Goal: Task Accomplishment & Management: Manage account settings

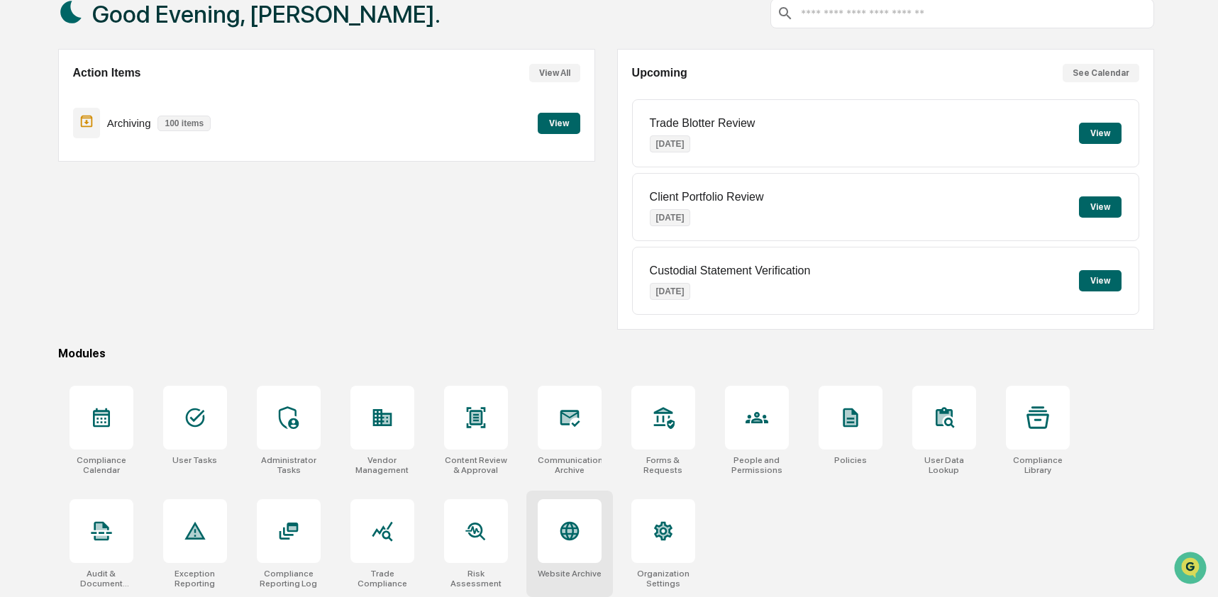
click at [569, 523] on icon at bounding box center [569, 530] width 15 height 15
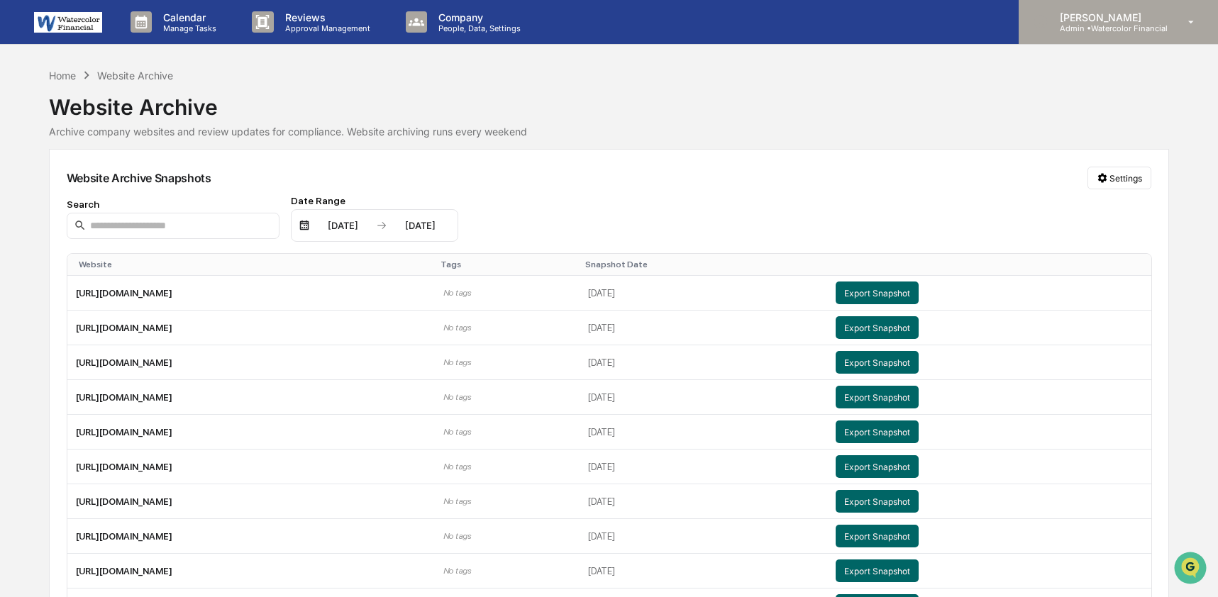
click at [1119, 19] on p "[PERSON_NAME]" at bounding box center [1107, 17] width 119 height 12
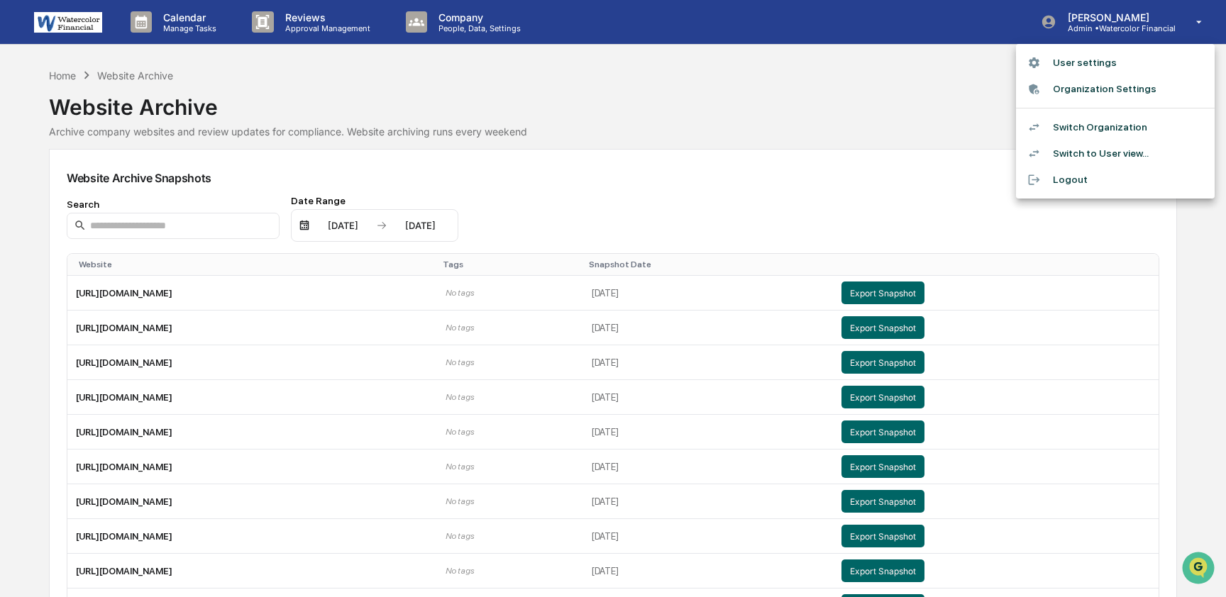
click at [1127, 122] on li "Switch Organization" at bounding box center [1115, 127] width 199 height 26
